Goal: Complete application form: Complete application form

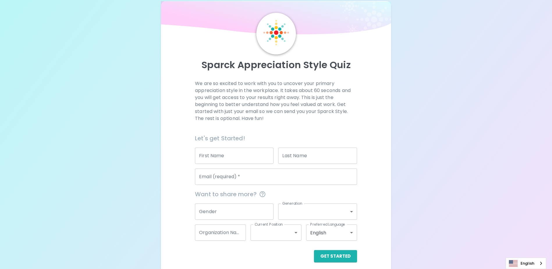
scroll to position [15, 0]
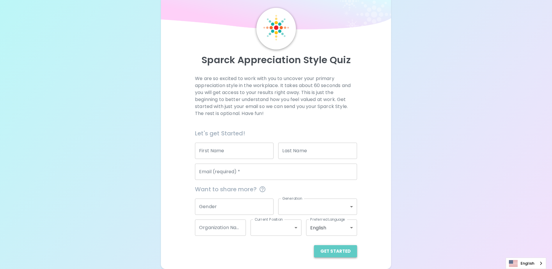
click at [339, 248] on button "Get Started" at bounding box center [335, 251] width 43 height 12
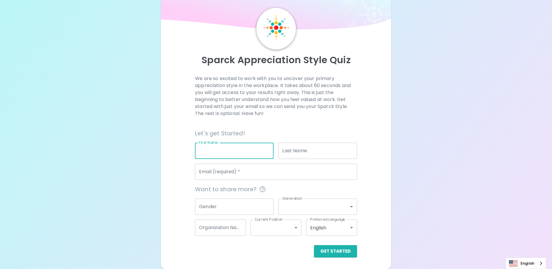
click at [229, 150] on input "First Name" at bounding box center [234, 151] width 79 height 16
type input "J"
click at [321, 150] on input "Last Name" at bounding box center [317, 151] width 79 height 16
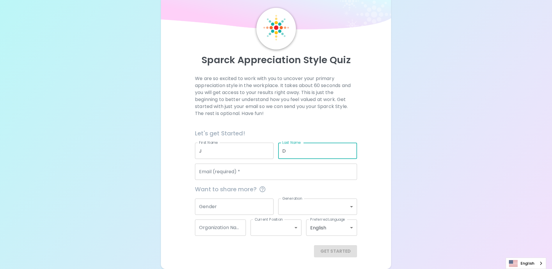
type input "D"
click at [334, 252] on div "Get Started" at bounding box center [276, 251] width 162 height 12
click at [333, 252] on div "Get Started" at bounding box center [276, 251] width 162 height 12
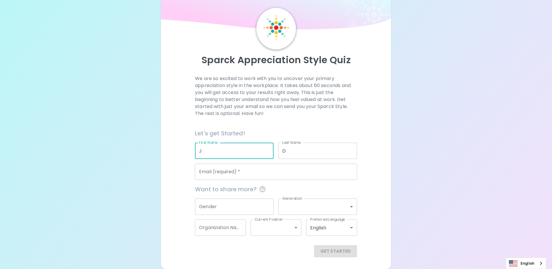
click at [205, 151] on input "J" at bounding box center [234, 151] width 79 height 16
type input "[PERSON_NAME]"
drag, startPoint x: 287, startPoint y: 150, endPoint x: 295, endPoint y: 149, distance: 8.6
click at [287, 150] on input "D" at bounding box center [317, 151] width 79 height 16
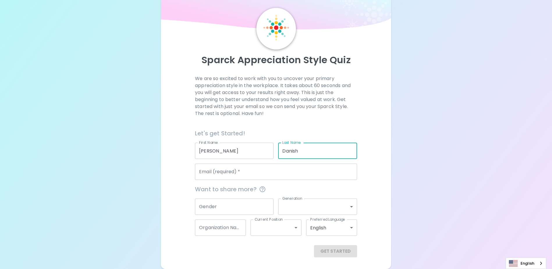
type input "Danish"
click at [333, 254] on div "Get Started" at bounding box center [276, 251] width 162 height 12
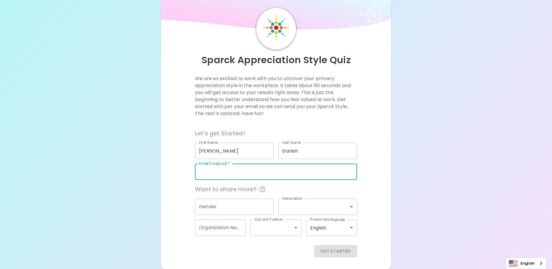
click at [241, 171] on input "Email (required)   *" at bounding box center [276, 172] width 162 height 16
type input "[EMAIL_ADDRESS][DOMAIN_NAME]"
type input "King County Alternative Dispute Resolution Program"
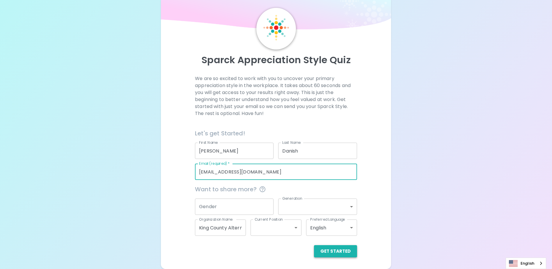
click at [337, 252] on button "Get Started" at bounding box center [335, 251] width 43 height 12
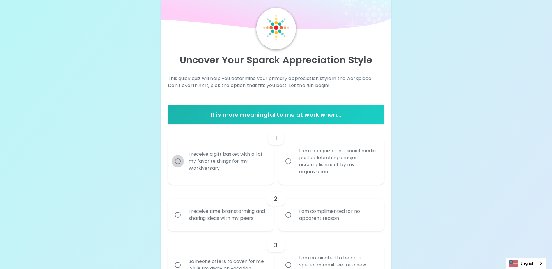
click at [178, 162] on input "I receive a gift basket with all of my favorite things for my Workiversary" at bounding box center [178, 161] width 12 height 12
radio input "true"
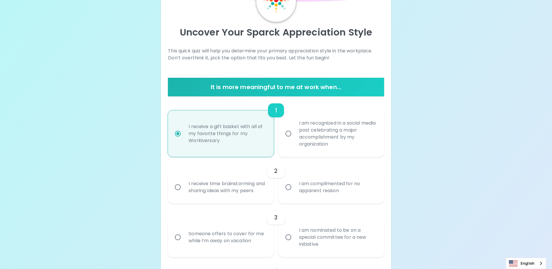
scroll to position [62, 0]
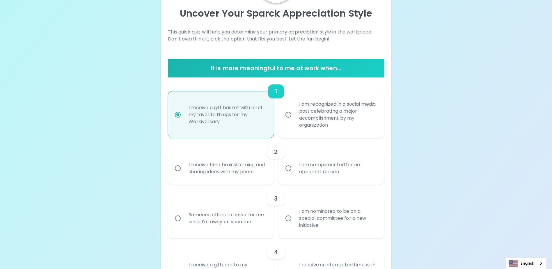
click at [180, 174] on input "I receive time brainstorming and sharing ideas with my peers" at bounding box center [178, 168] width 12 height 12
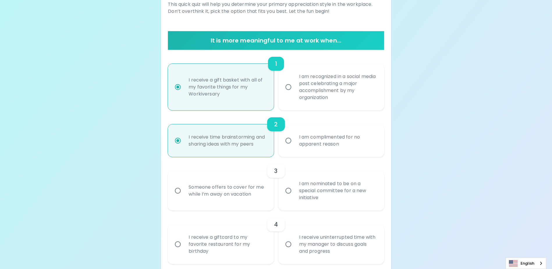
scroll to position [109, 0]
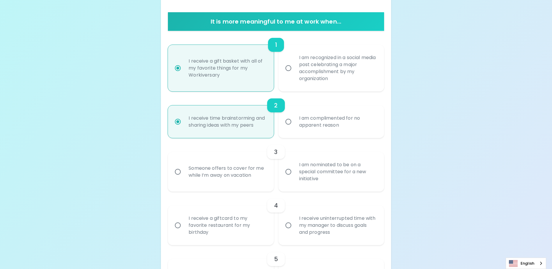
radio input "true"
click at [178, 178] on input "Someone offers to cover for me while I’m away on vacation" at bounding box center [178, 172] width 12 height 12
radio input "false"
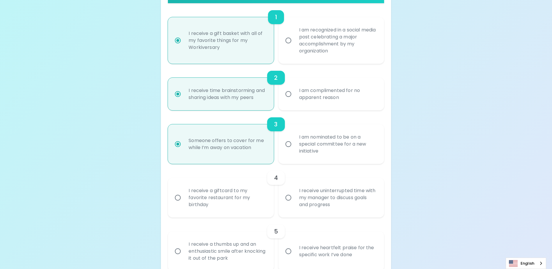
scroll to position [155, 0]
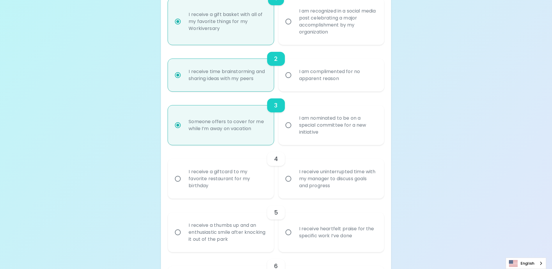
radio input "true"
click at [178, 185] on input "I receive a giftcard to my favorite restaurant for my birthday" at bounding box center [178, 179] width 12 height 12
radio input "false"
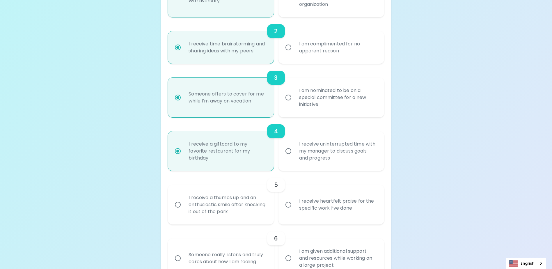
scroll to position [202, 0]
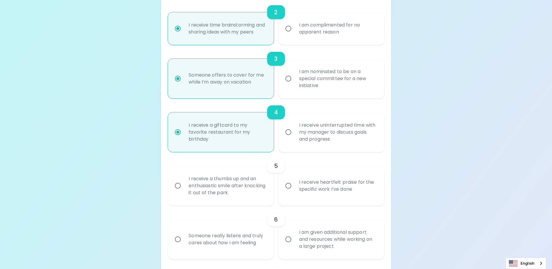
radio input "true"
click at [288, 192] on input "I receive heartfelt praise for the specific work I’ve done" at bounding box center [288, 186] width 12 height 12
radio input "false"
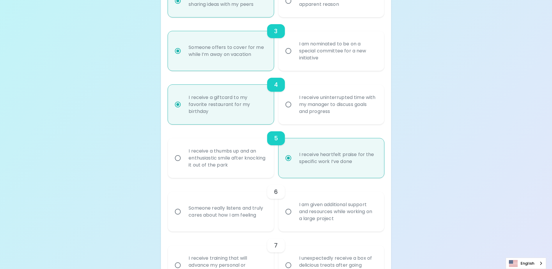
scroll to position [248, 0]
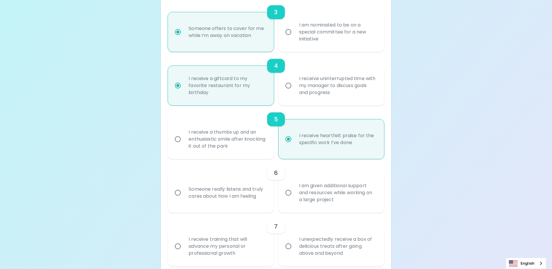
radio input "true"
click at [180, 199] on input "Someone really listens and truly cares about how I am feeling" at bounding box center [178, 193] width 12 height 12
radio input "false"
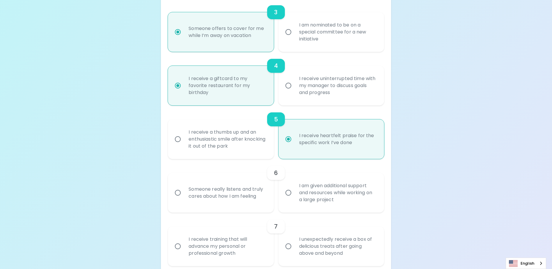
radio input "false"
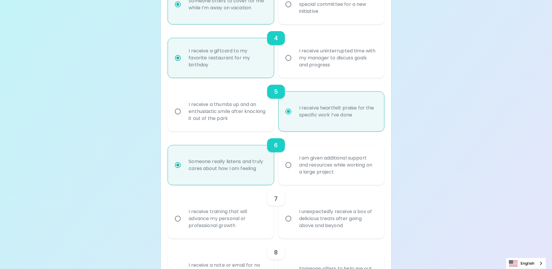
scroll to position [295, 0]
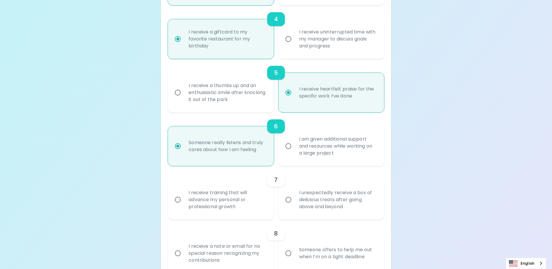
radio input "true"
click at [178, 206] on input "I receive training that will advance my personal or professional growth" at bounding box center [178, 200] width 12 height 12
radio input "false"
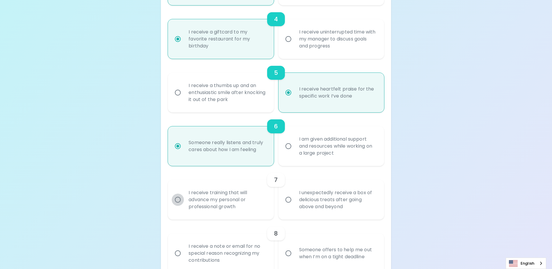
radio input "false"
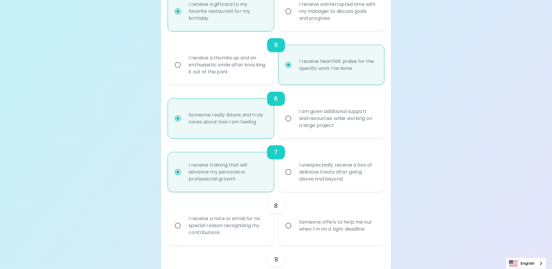
scroll to position [341, 0]
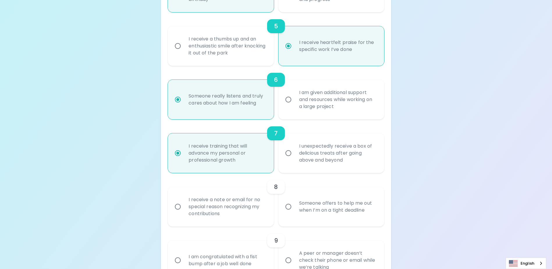
radio input "true"
click at [178, 213] on input "I receive a note or email for no special reason recognizing my contributions" at bounding box center [178, 207] width 12 height 12
radio input "false"
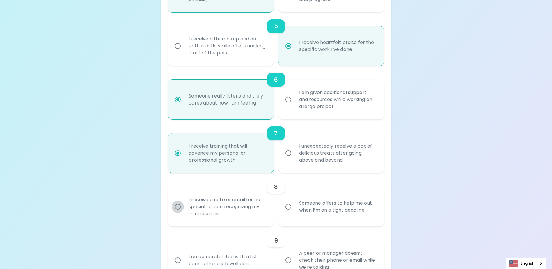
radio input "false"
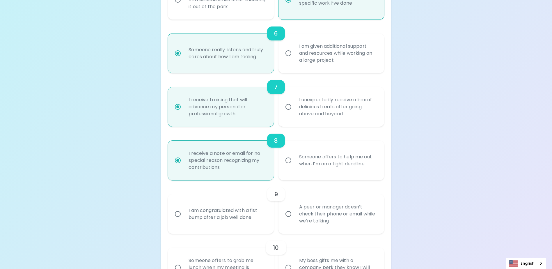
scroll to position [388, 0]
radio input "true"
click at [287, 220] on input "A peer or manager doesn’t check their phone or email while we’re talking" at bounding box center [288, 214] width 12 height 12
radio input "false"
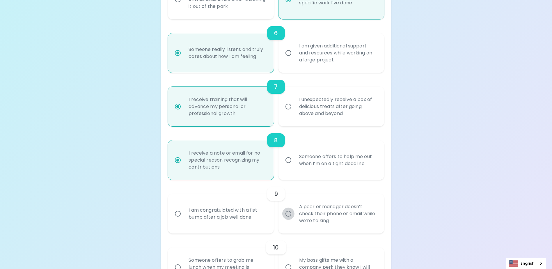
radio input "false"
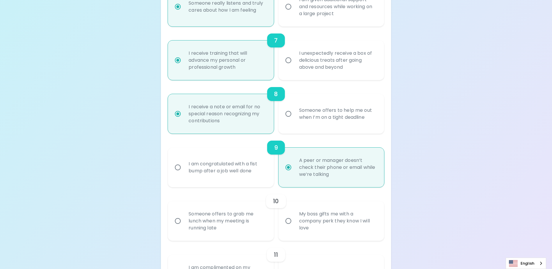
scroll to position [435, 0]
radio input "true"
click at [178, 227] on input "Someone offers to grab me lunch when my meeting is running late" at bounding box center [178, 221] width 12 height 12
radio input "false"
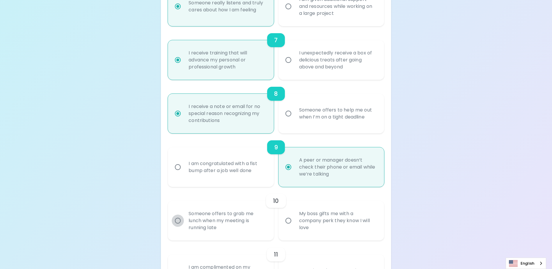
radio input "false"
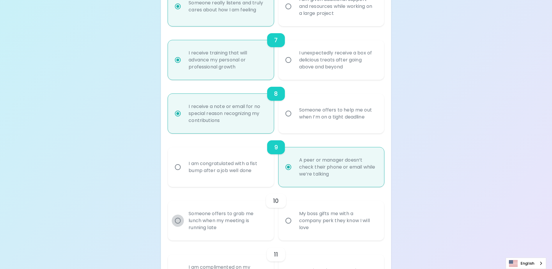
radio input "false"
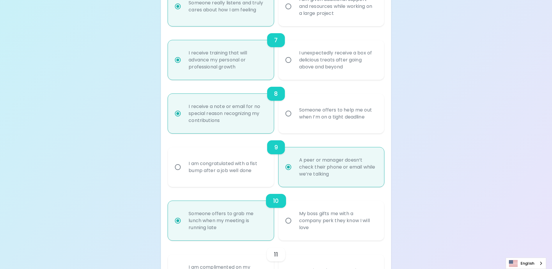
scroll to position [481, 0]
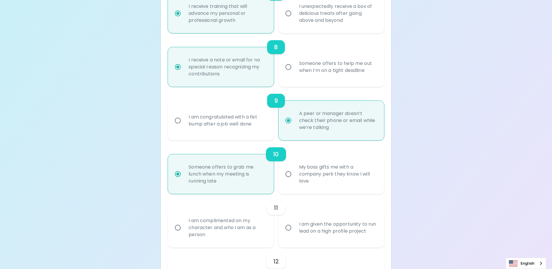
radio input "true"
click at [178, 234] on input "I am complimented on my character and who I am as a person" at bounding box center [178, 228] width 12 height 12
radio input "false"
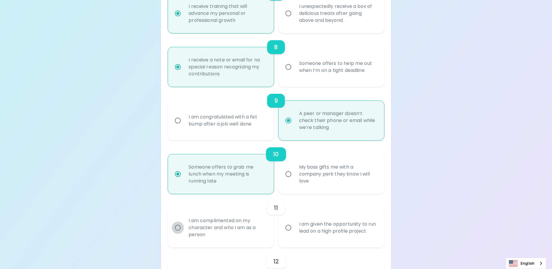
radio input "false"
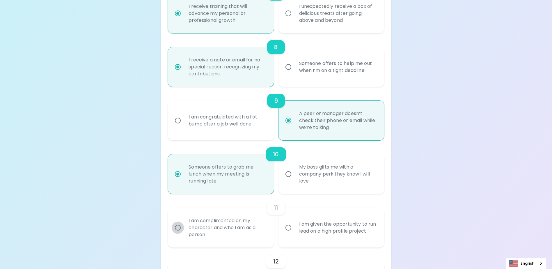
radio input "false"
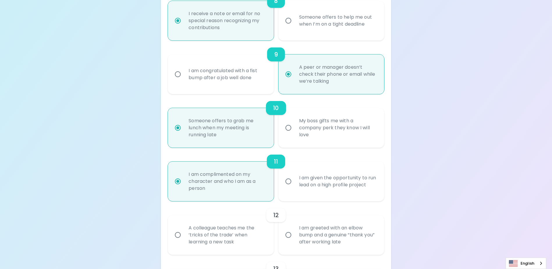
scroll to position [528, 0]
radio input "true"
click at [178, 240] on input "A colleague teaches me the ‘tricks of the trade’ when learning a new task" at bounding box center [178, 235] width 12 height 12
radio input "false"
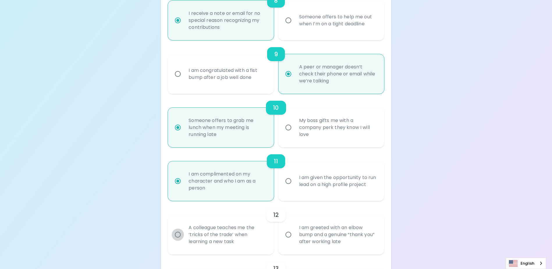
radio input "false"
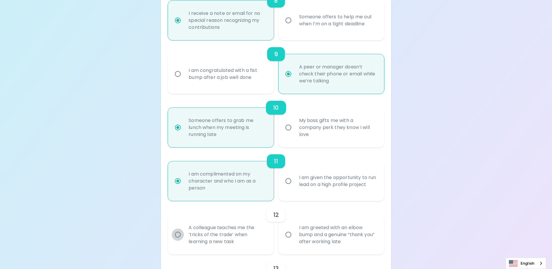
radio input "false"
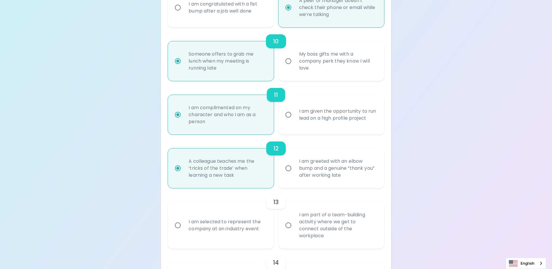
scroll to position [633, 0]
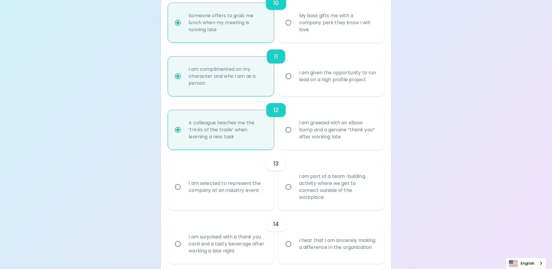
radio input "true"
click at [178, 191] on input "I am selected to represent the company at an industry event" at bounding box center [178, 187] width 12 height 12
radio input "false"
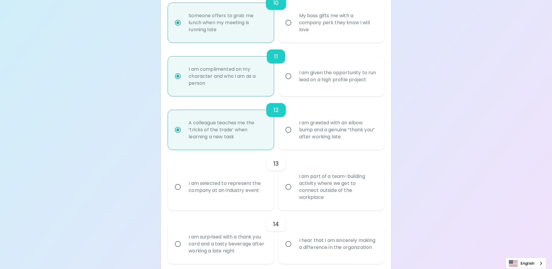
radio input "false"
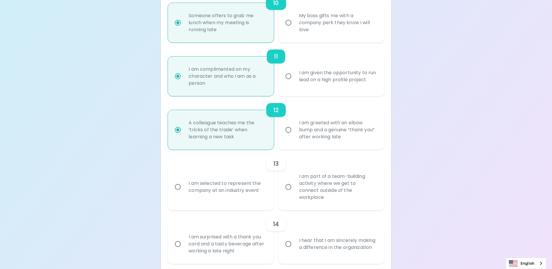
radio input "false"
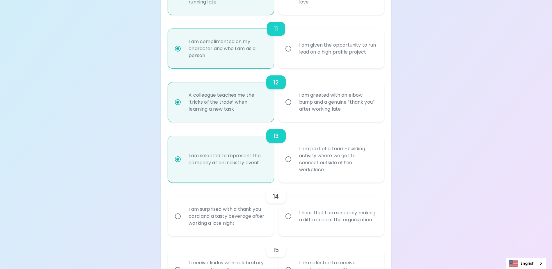
scroll to position [679, 0]
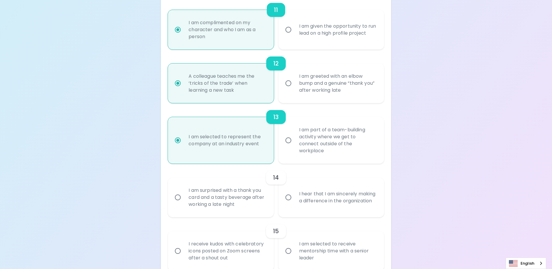
radio input "true"
click at [291, 200] on input "I hear that I am sincerely making a difference in the organization" at bounding box center [288, 197] width 12 height 12
radio input "false"
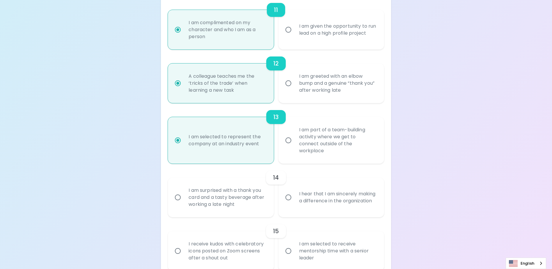
radio input "false"
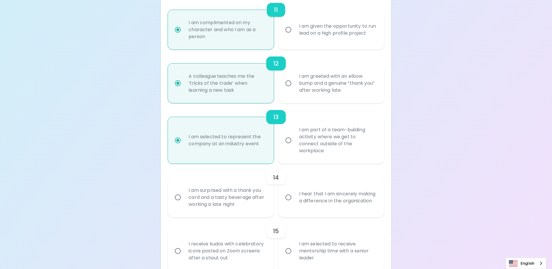
radio input "false"
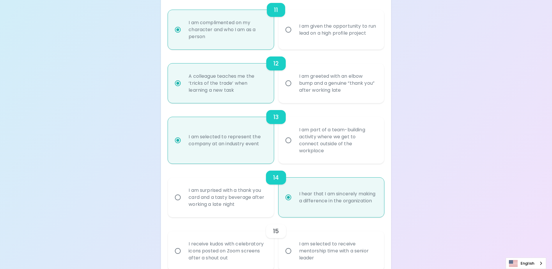
scroll to position [709, 0]
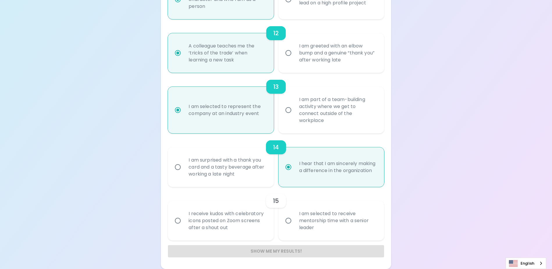
radio input "true"
click at [290, 221] on input "I am selected to receive mentorship time with a senior leader" at bounding box center [288, 221] width 12 height 12
radio input "false"
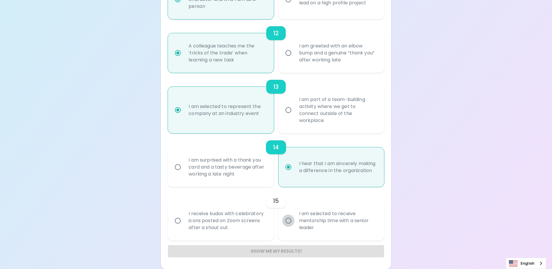
radio input "false"
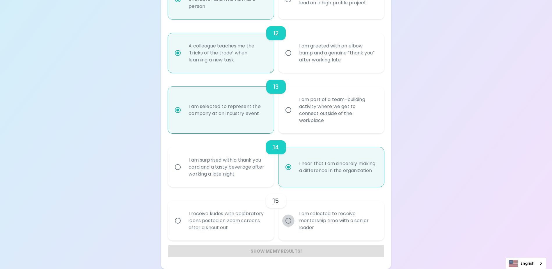
radio input "false"
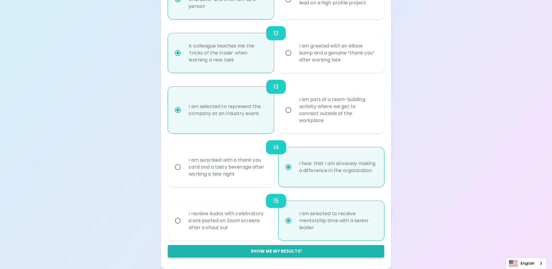
radio input "true"
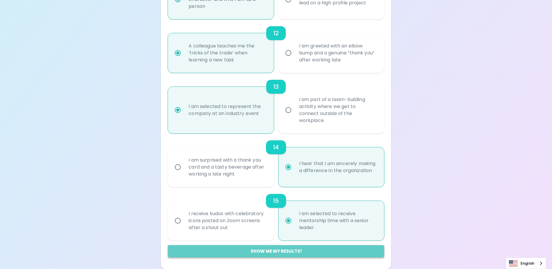
click at [281, 250] on button "Show me my results!" at bounding box center [276, 251] width 216 height 12
radio input "false"
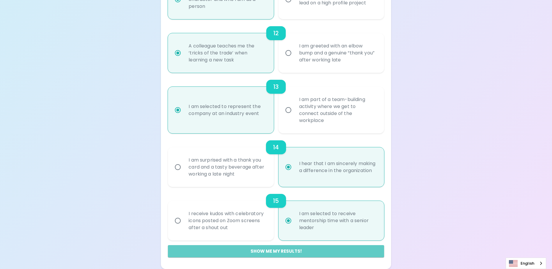
radio input "false"
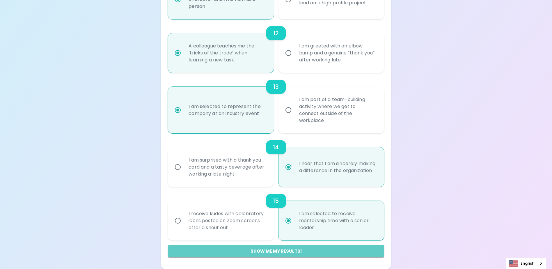
radio input "false"
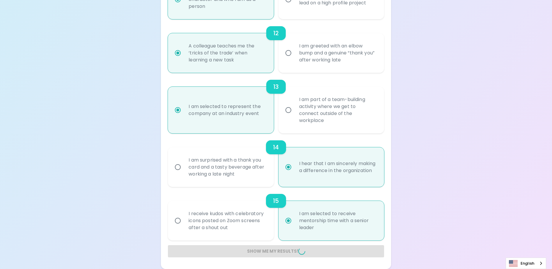
radio input "false"
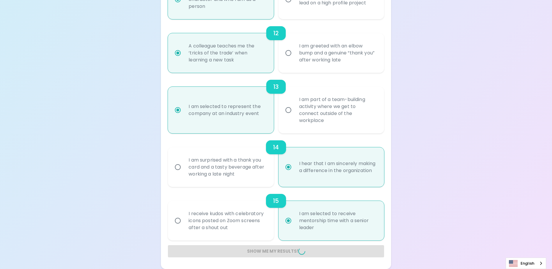
radio input "false"
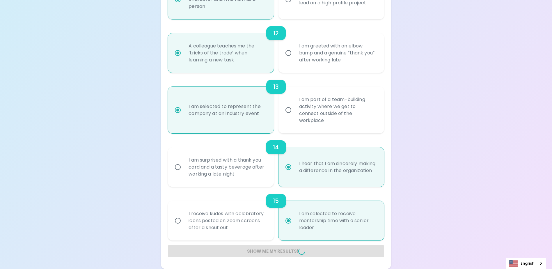
radio input "false"
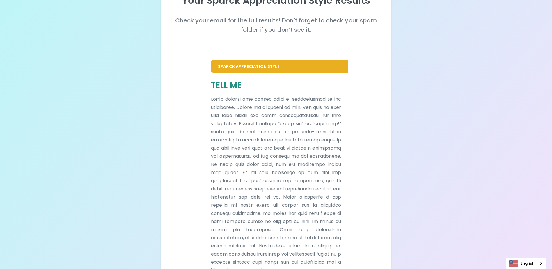
scroll to position [0, 0]
